Goal: Find specific page/section: Find specific page/section

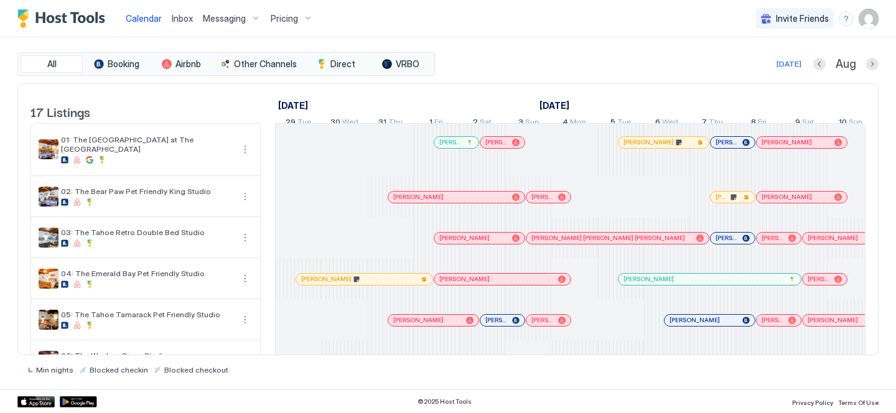
scroll to position [0, 691]
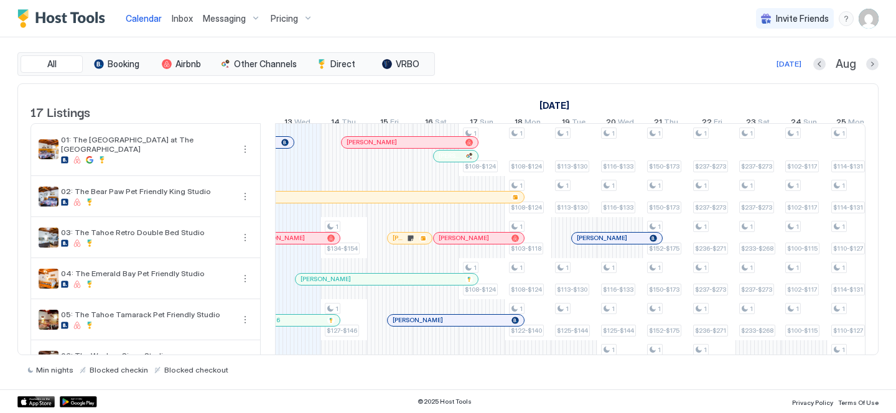
click at [178, 17] on span "Inbox" at bounding box center [182, 18] width 21 height 11
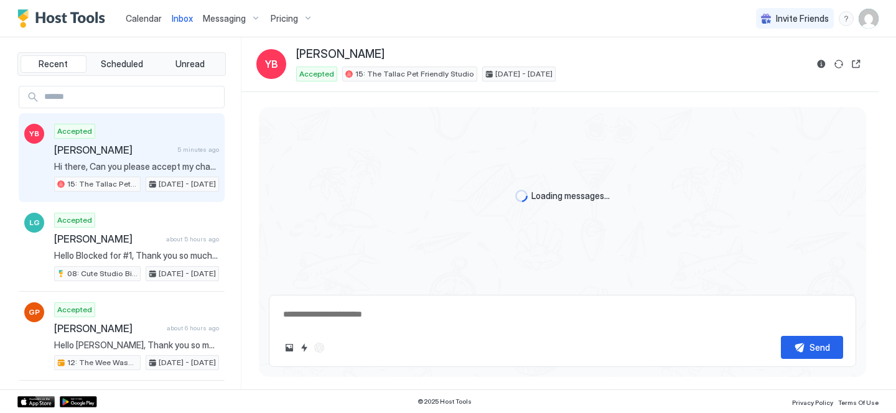
scroll to position [1098, 0]
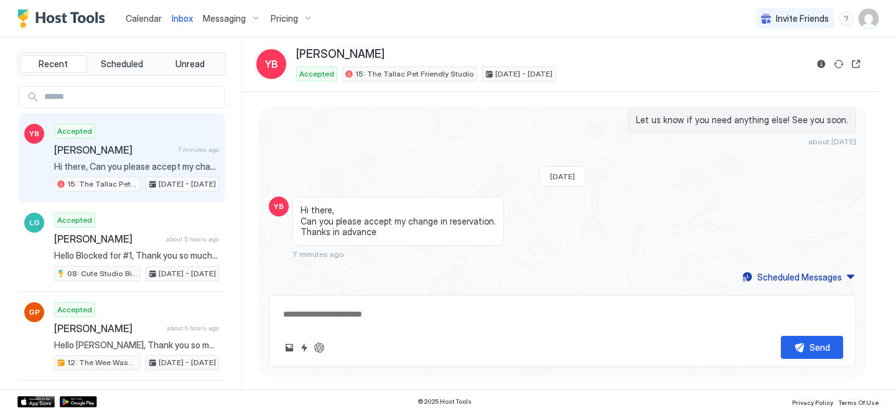
click at [158, 19] on span "Calendar" at bounding box center [144, 18] width 36 height 11
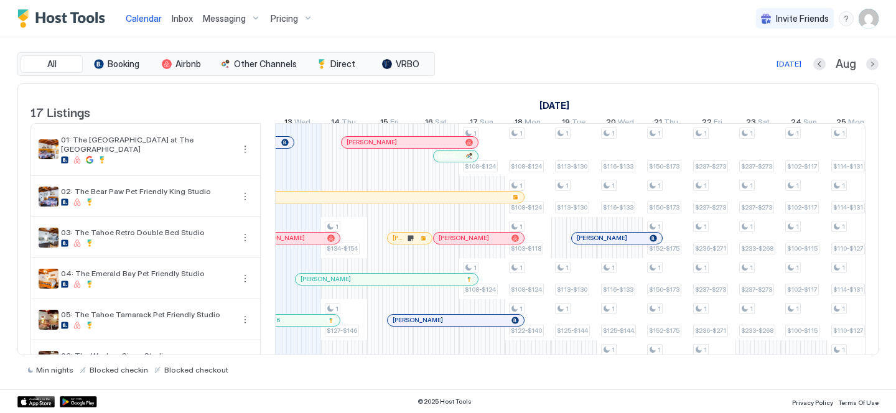
click at [180, 17] on span "Inbox" at bounding box center [182, 18] width 21 height 11
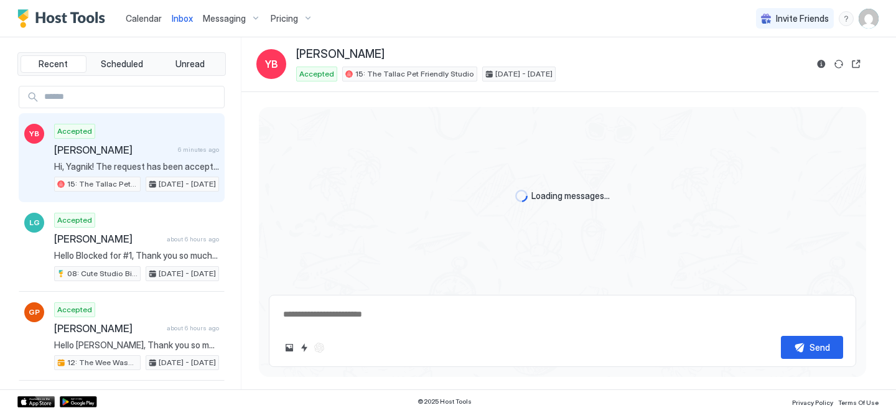
scroll to position [1098, 0]
